Goal: Information Seeking & Learning: Learn about a topic

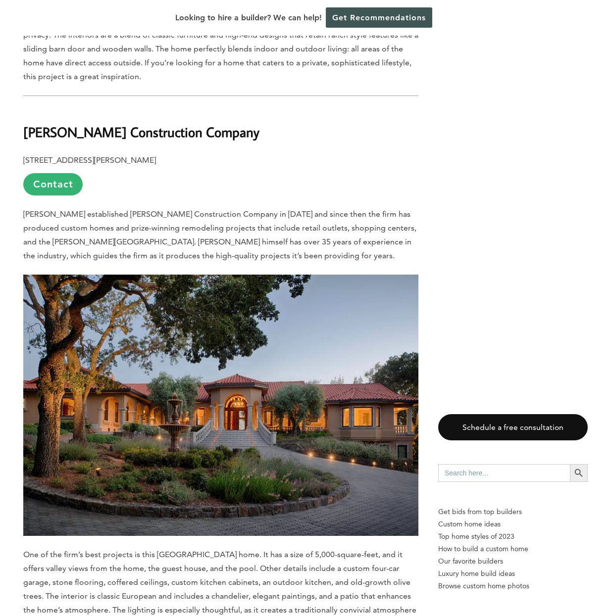
scroll to position [3293, 0]
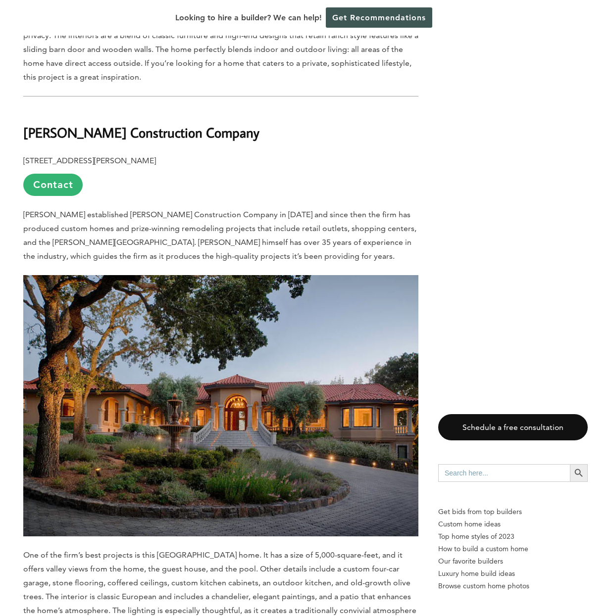
click at [228, 355] on img at bounding box center [220, 406] width 395 height 262
drag, startPoint x: 183, startPoint y: 83, endPoint x: 24, endPoint y: 86, distance: 159.4
click at [24, 108] on h2 "Ellis Construction Company" at bounding box center [220, 125] width 395 height 34
copy b "Ellis Construction Company"
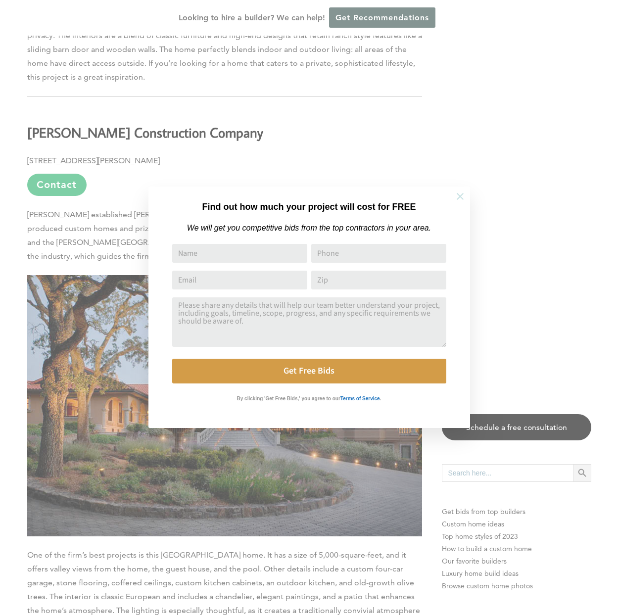
click at [462, 195] on icon at bounding box center [460, 196] width 11 height 11
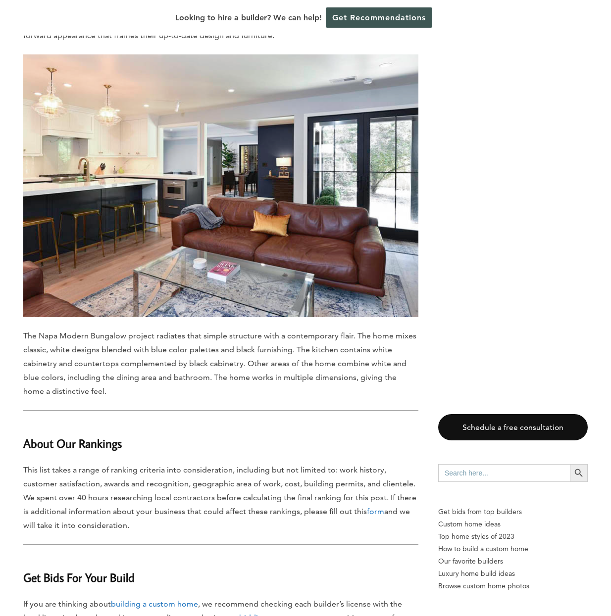
scroll to position [6428, 0]
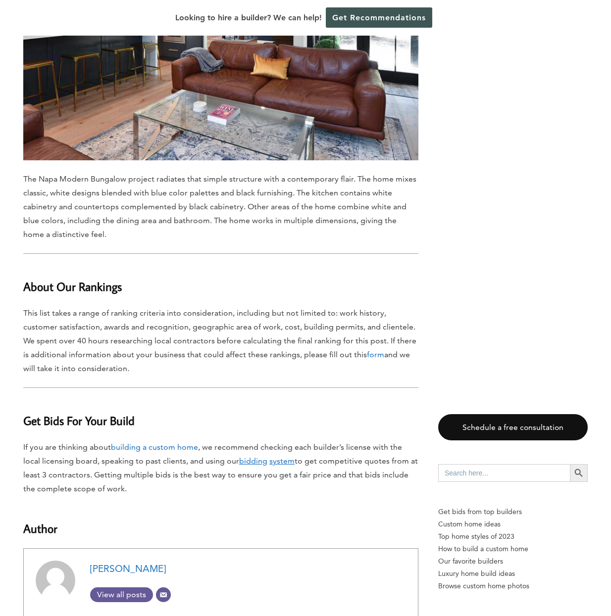
click at [170, 442] on link "building a custom home" at bounding box center [154, 446] width 87 height 9
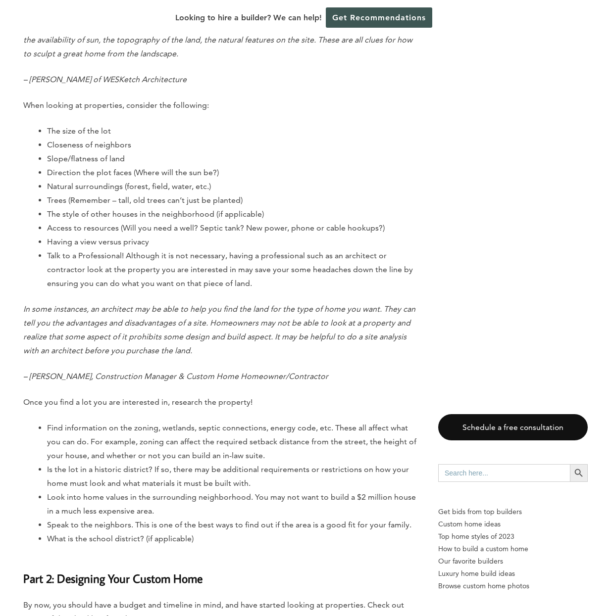
scroll to position [744, 0]
